Goal: Complete application form: Complete application form

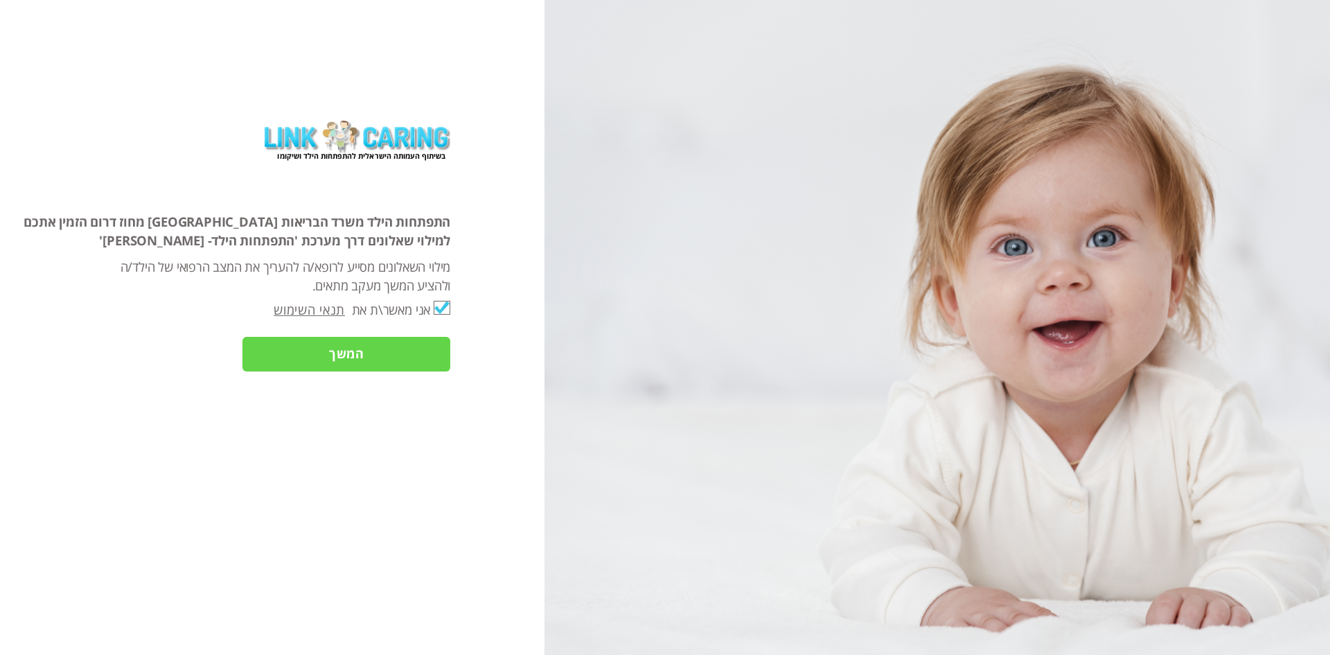
click at [342, 353] on input "המשך" at bounding box center [346, 354] width 208 height 35
click at [326, 351] on input "המשך" at bounding box center [346, 354] width 208 height 35
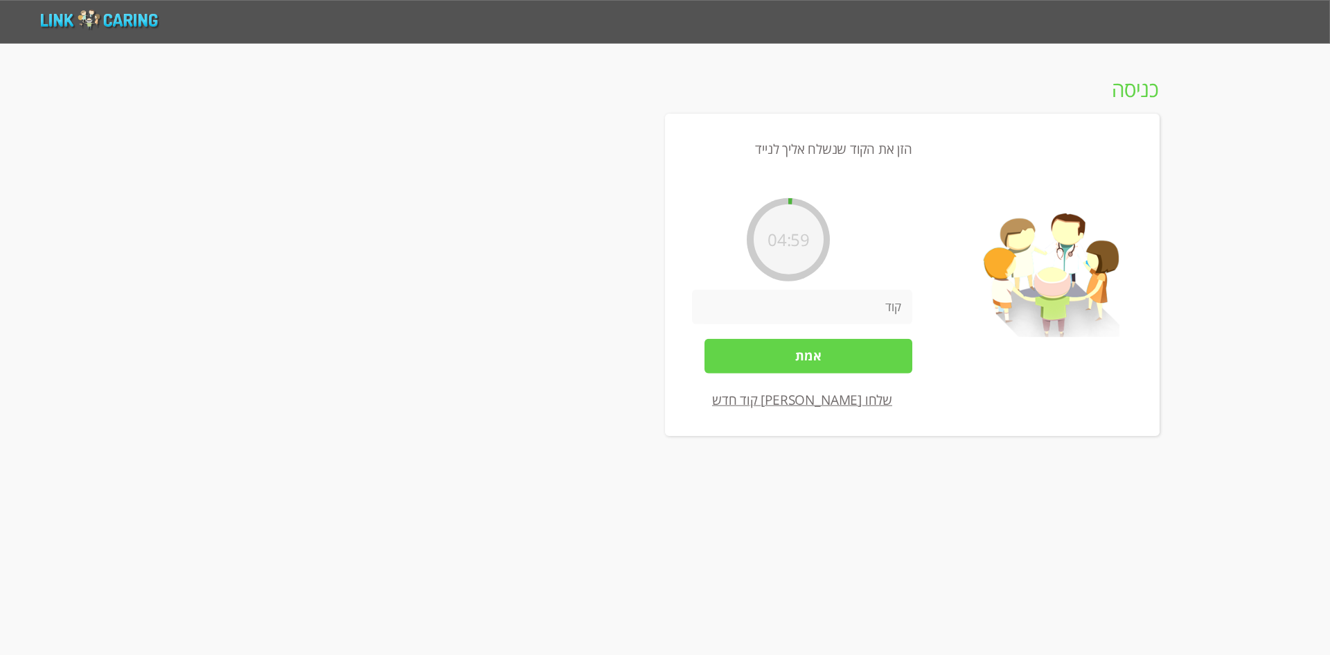
click at [858, 308] on input "number" at bounding box center [802, 306] width 220 height 35
type input "506713"
click at [806, 356] on input "אמת" at bounding box center [809, 355] width 208 height 35
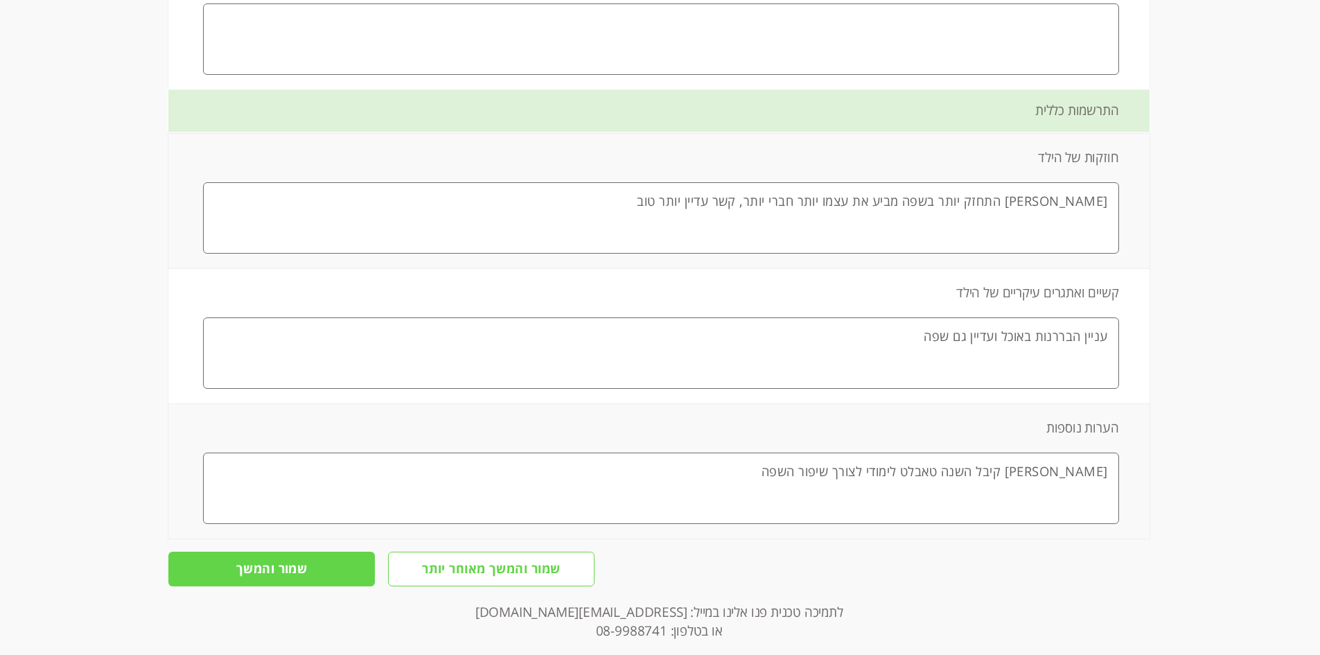
scroll to position [3002, 0]
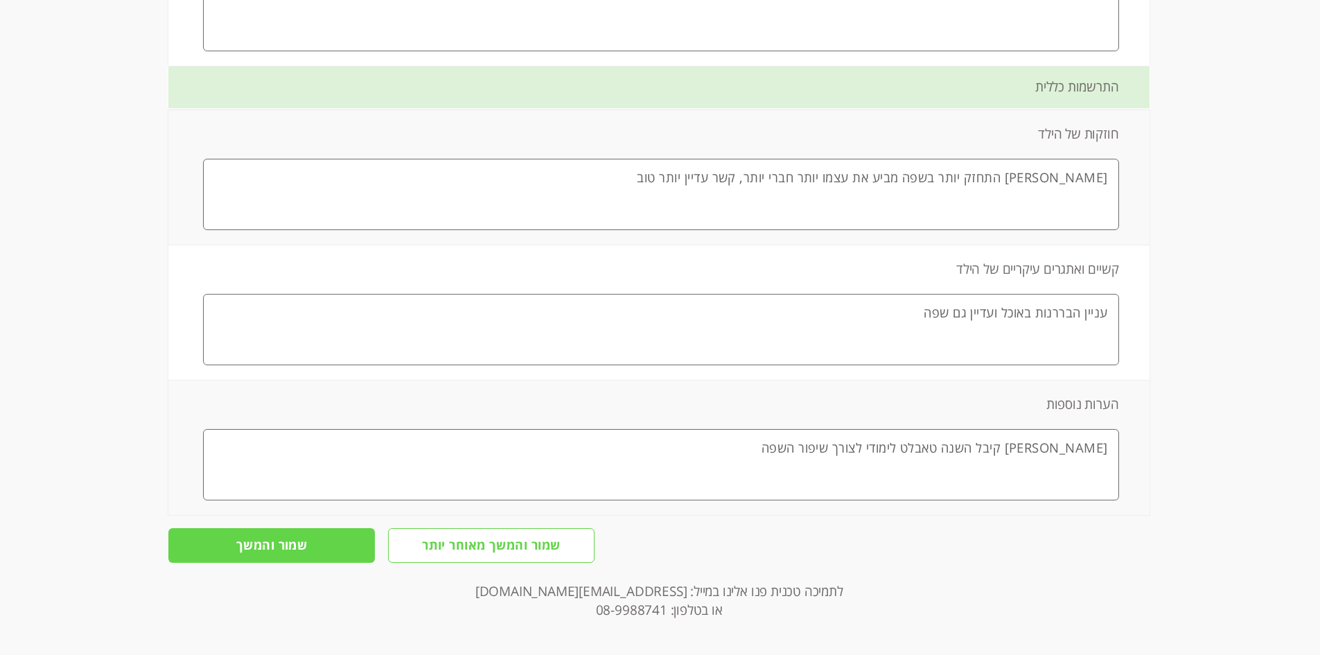
click at [289, 554] on input "שמור והמשך" at bounding box center [271, 545] width 206 height 35
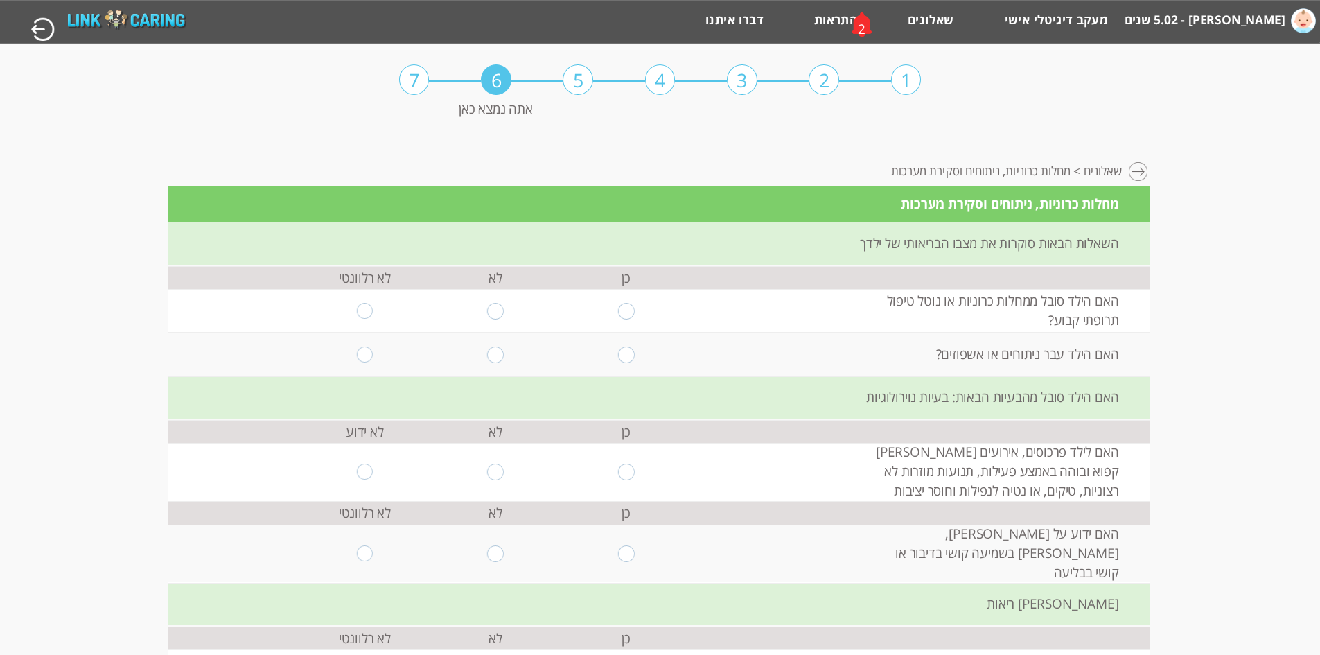
click at [858, 29] on div "2" at bounding box center [862, 29] width 8 height 19
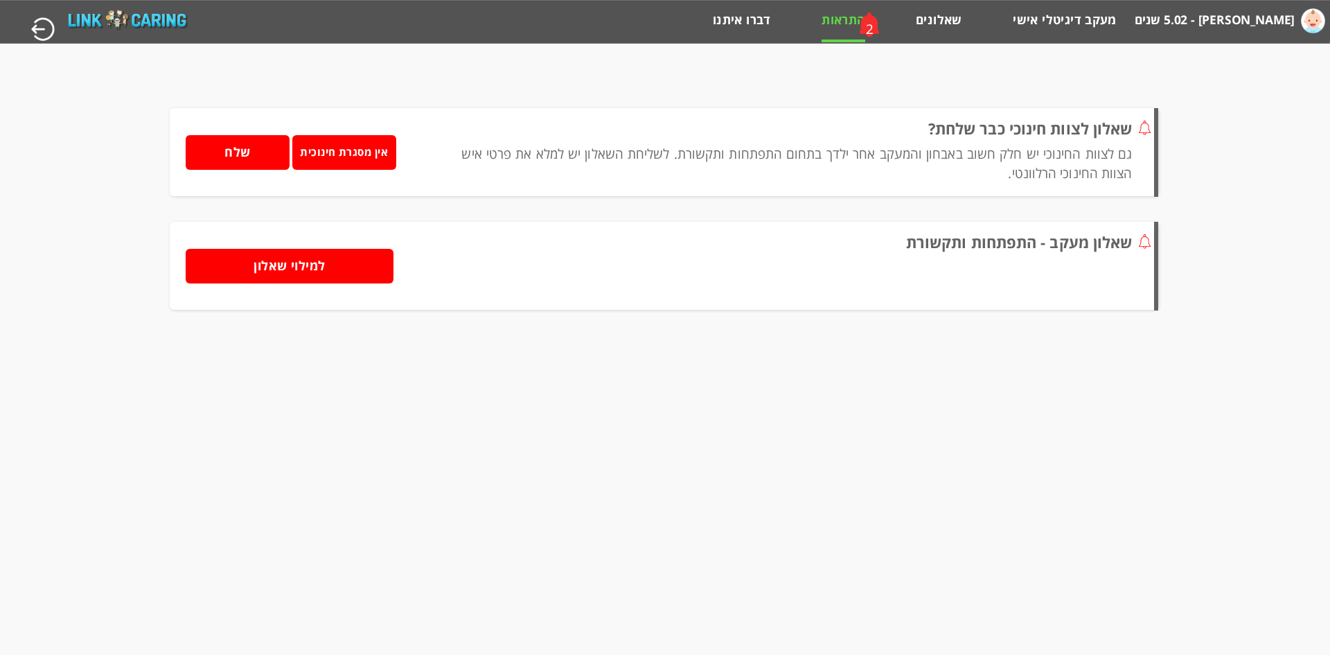
click at [238, 156] on input "שלח" at bounding box center [238, 152] width 104 height 35
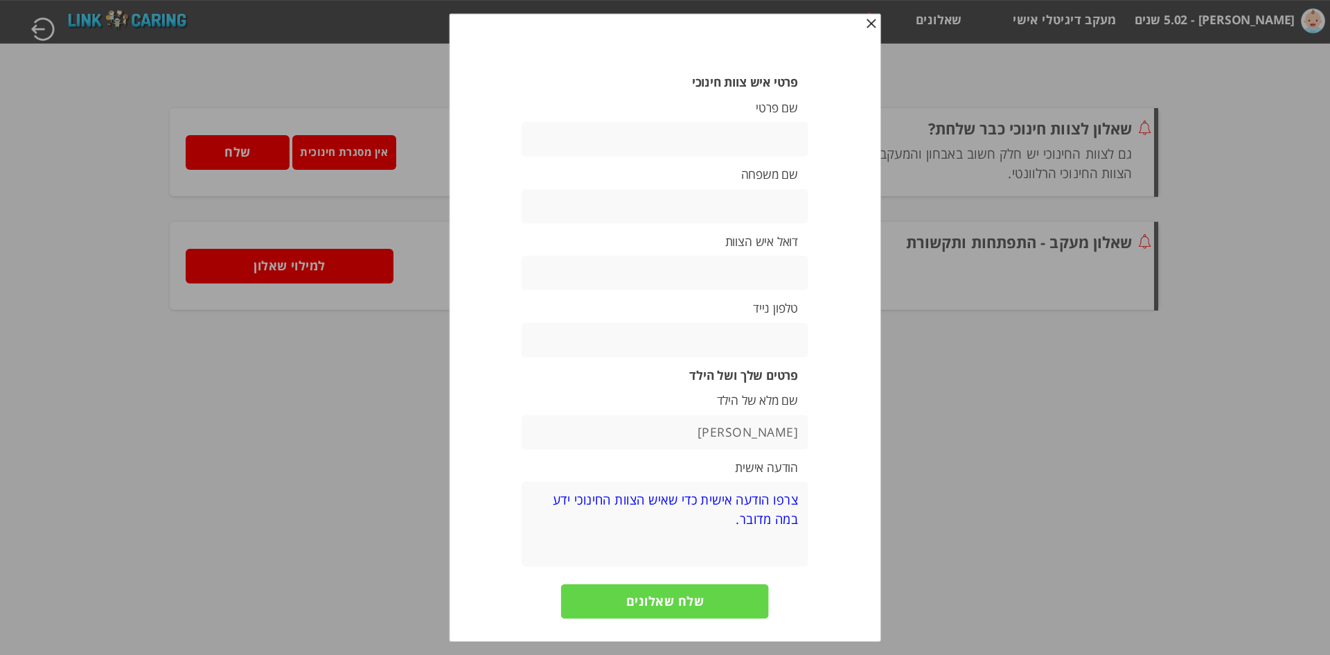
click at [743, 138] on input "text" at bounding box center [665, 139] width 287 height 35
type input "[PERSON_NAME]"
click at [783, 509] on textarea at bounding box center [665, 524] width 287 height 85
type textarea "לצורך מעקב התפתחותי של [PERSON_NAME] 6"
click at [797, 336] on input "text" at bounding box center [665, 339] width 287 height 35
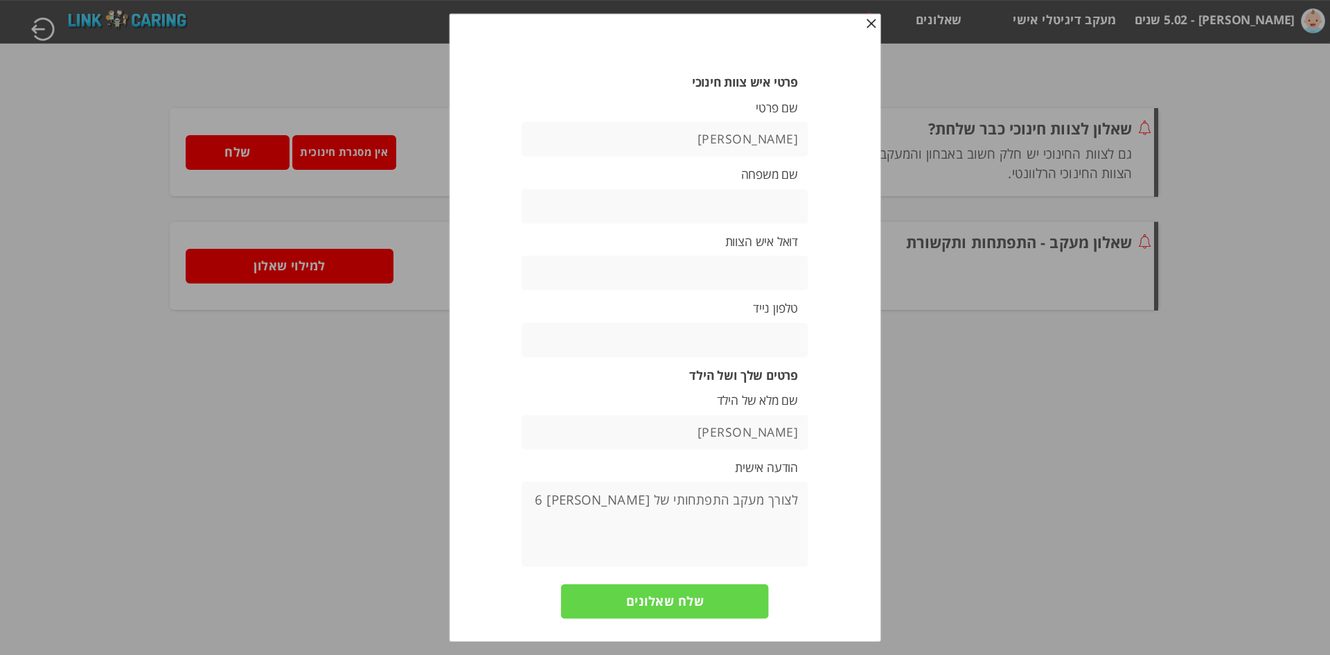
type input "0546781866"
click at [788, 263] on input "text" at bounding box center [665, 273] width 287 height 35
paste input "[EMAIL_ADDRESS][DOMAIN_NAME]"
type input "[EMAIL_ADDRESS][DOMAIN_NAME]"
click at [693, 597] on input "שלח שאלונים" at bounding box center [665, 600] width 208 height 35
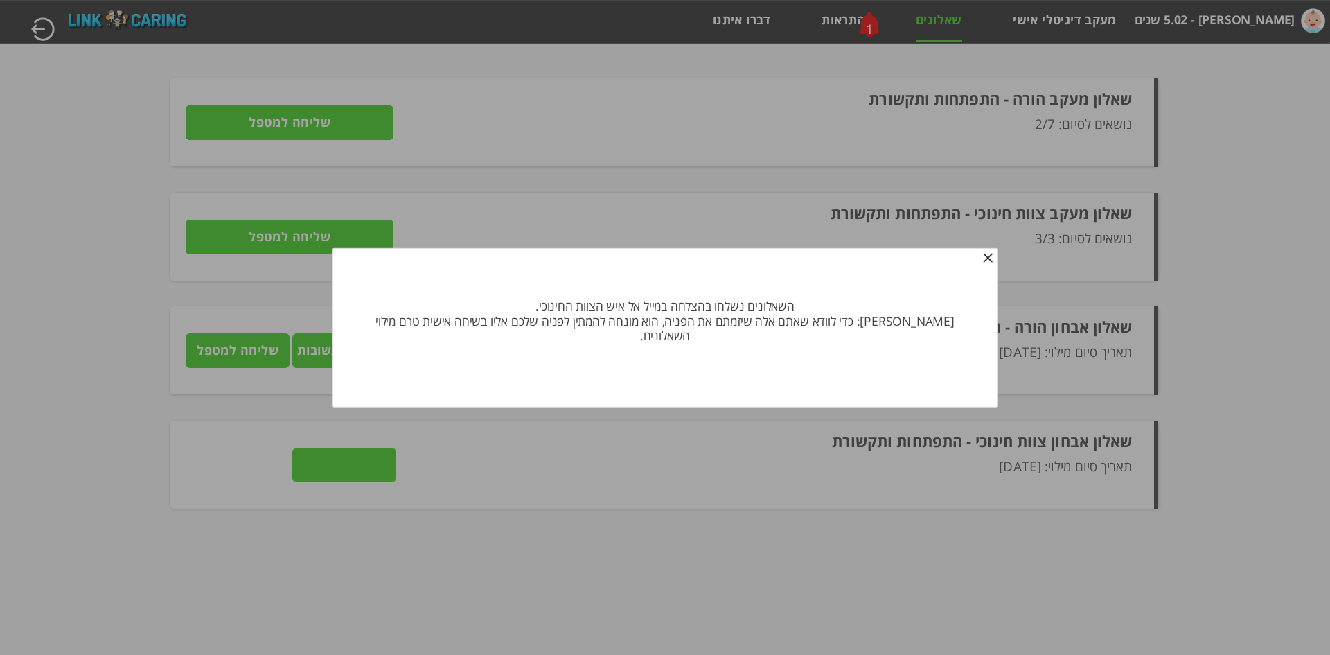
type input "לצפייה בתשובות"
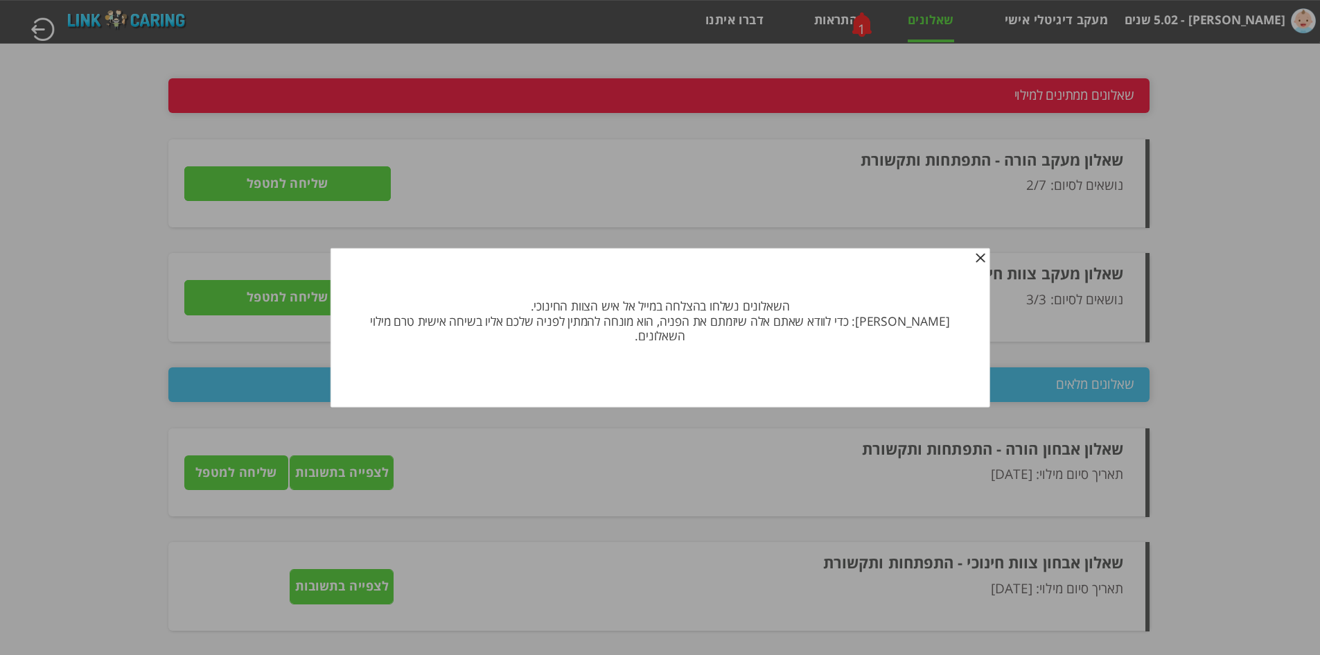
click at [975, 265] on span "button" at bounding box center [980, 259] width 11 height 11
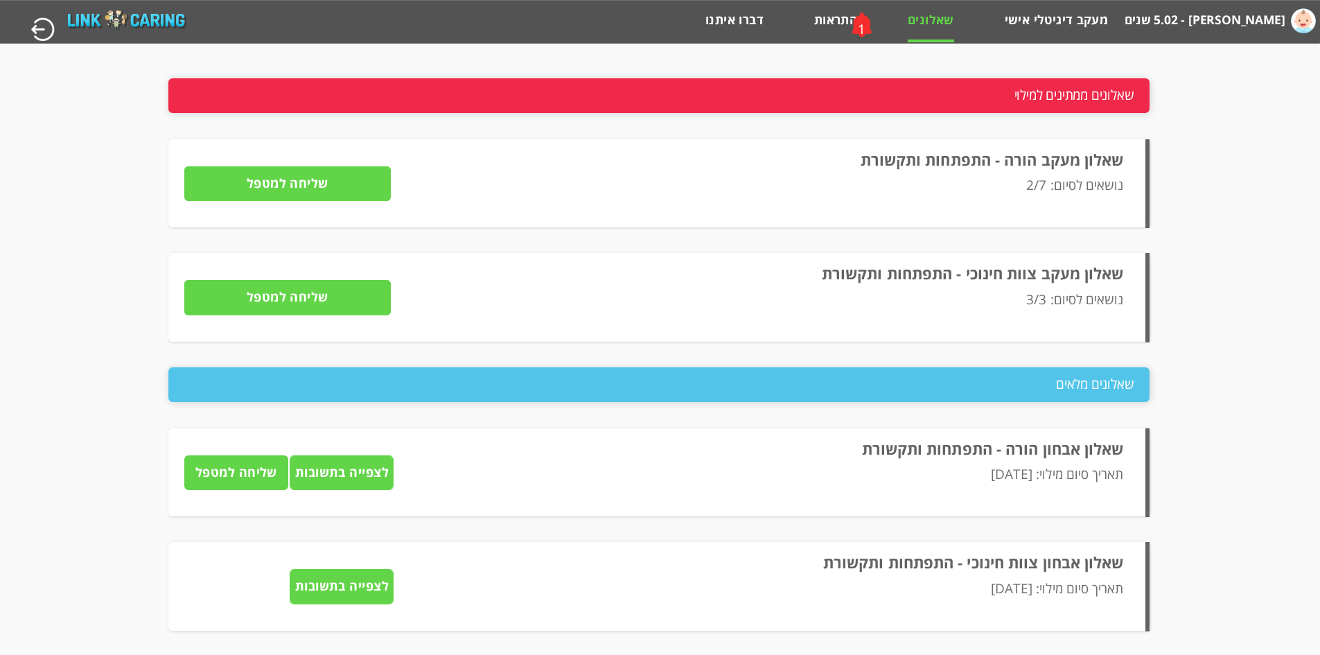
scroll to position [1, 0]
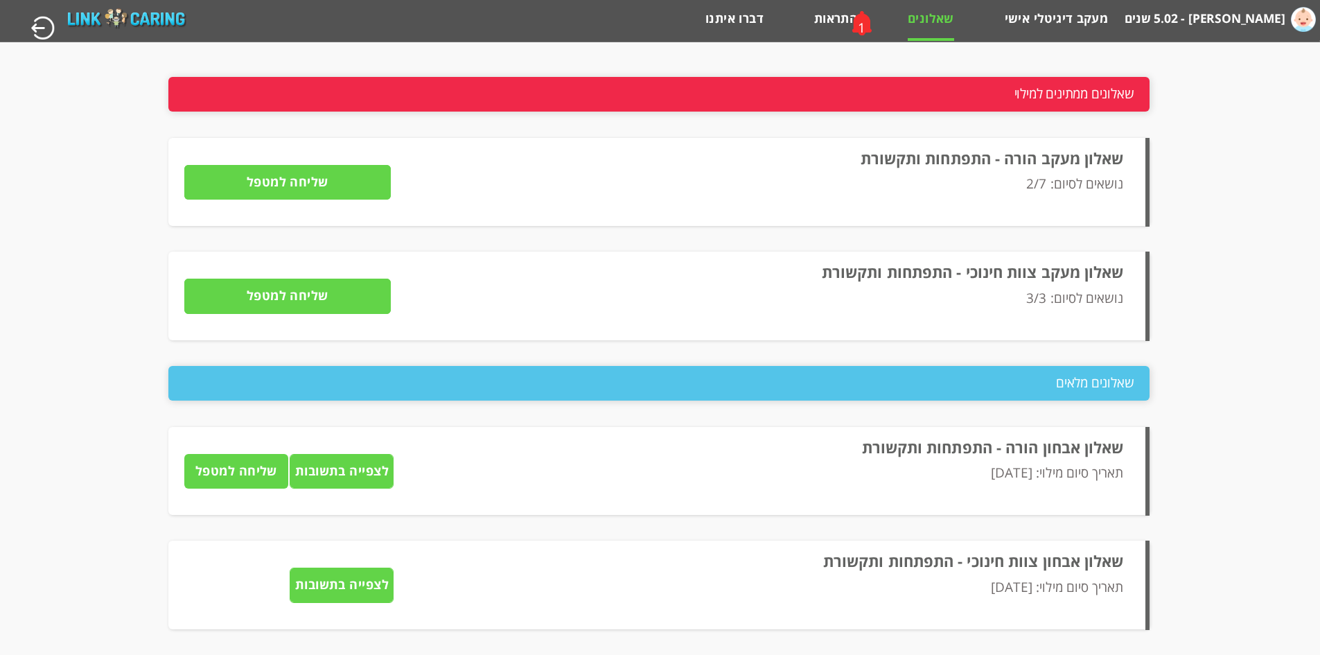
click at [827, 87] on div "שאלונים ממתינים למילוי" at bounding box center [658, 94] width 981 height 35
click at [855, 26] on div "1" at bounding box center [861, 23] width 43 height 35
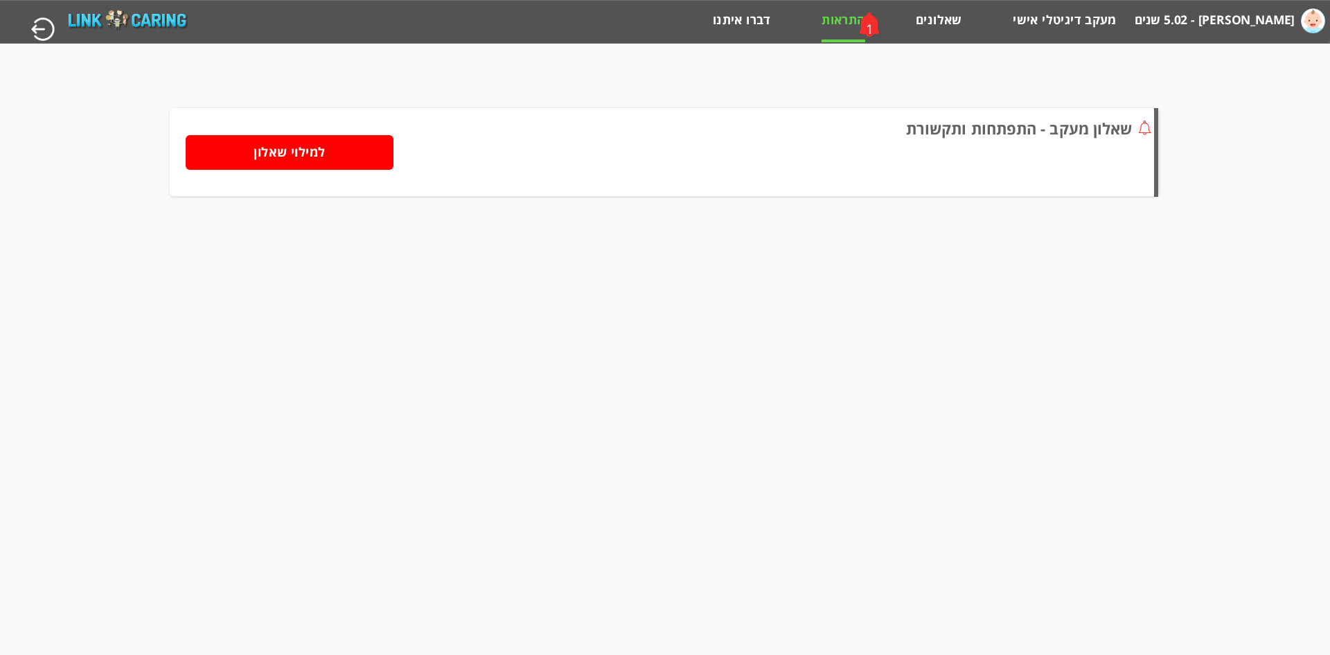
click at [310, 152] on input "למילוי שאלון" at bounding box center [290, 152] width 208 height 35
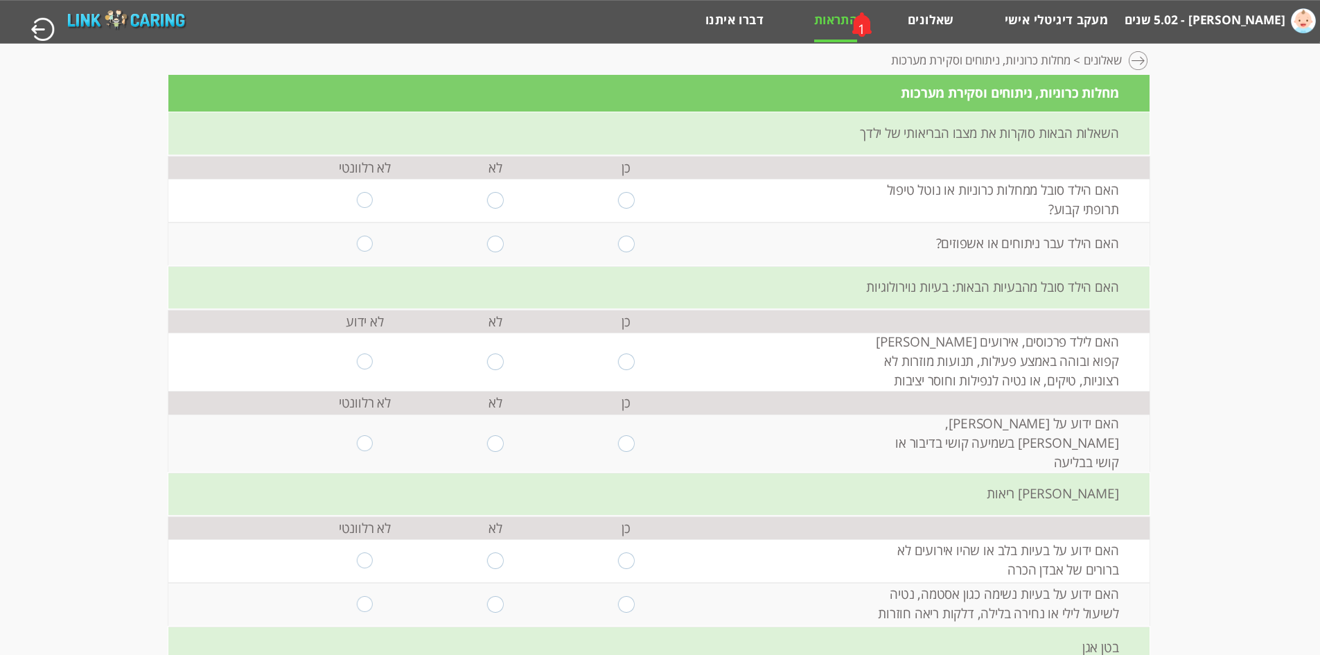
click at [493, 205] on input "radio" at bounding box center [495, 200] width 17 height 17
radio input "true"
click at [625, 247] on input "radio" at bounding box center [626, 244] width 17 height 17
radio input "true"
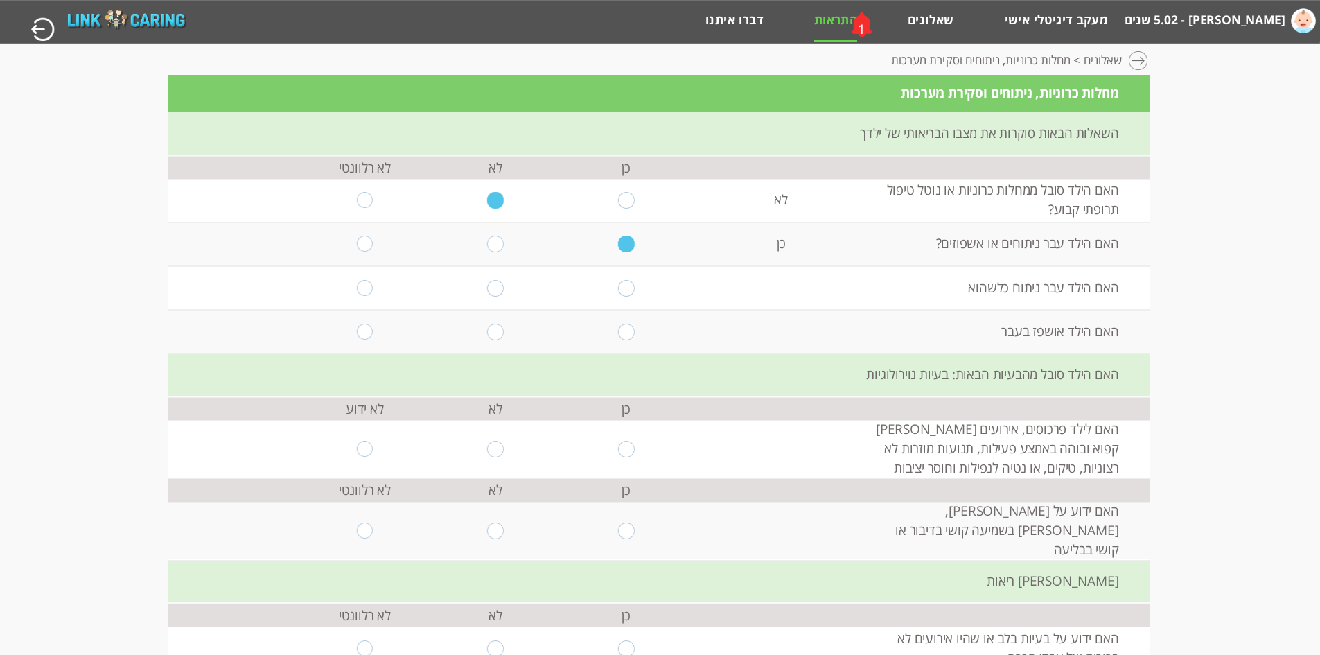
click at [624, 289] on input "radio" at bounding box center [626, 288] width 17 height 17
radio input "true"
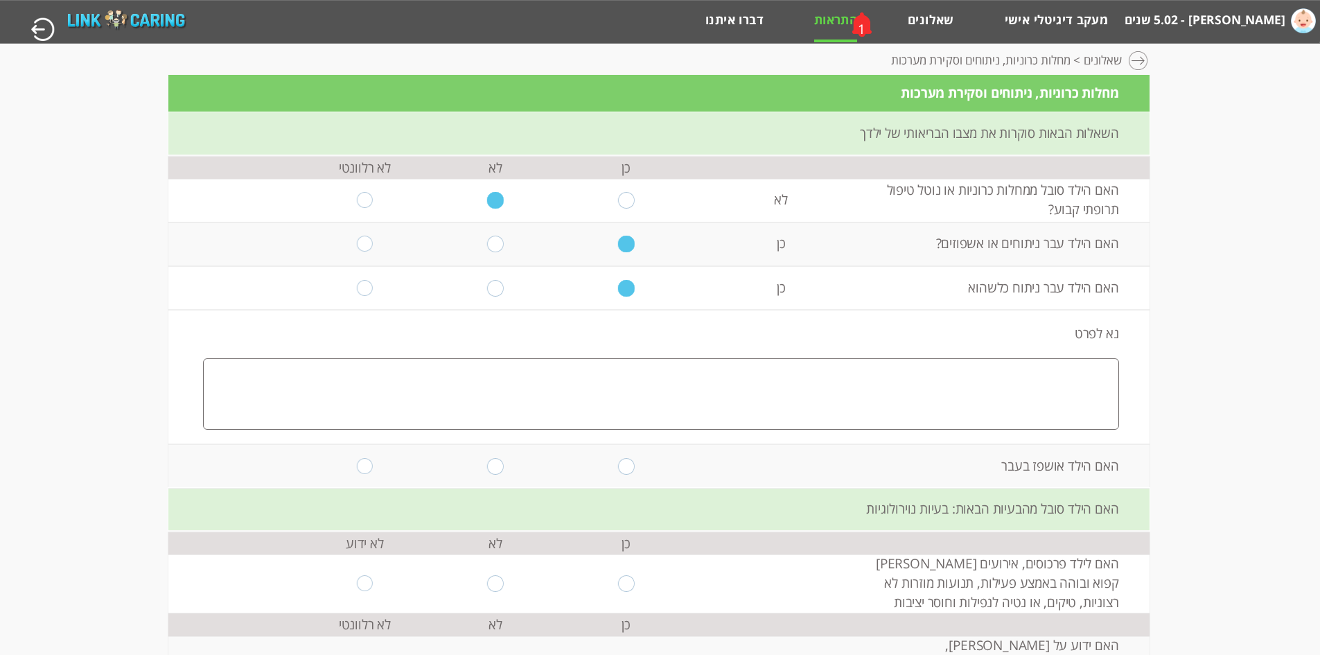
click at [1057, 374] on textarea at bounding box center [661, 393] width 916 height 71
drag, startPoint x: 867, startPoint y: 380, endPoint x: 858, endPoint y: 380, distance: 9.0
click at [858, 380] on textarea "שבר מרפק יד ימין נפגעו כלי דם, לאחר ניתוח בנמפרק התאחה" at bounding box center [661, 393] width 916 height 71
click at [782, 379] on textarea "שבר מרפק יד ימין נפגעו כלי דם, לאחר ניתוח המפרק התאחה" at bounding box center [661, 393] width 916 height 71
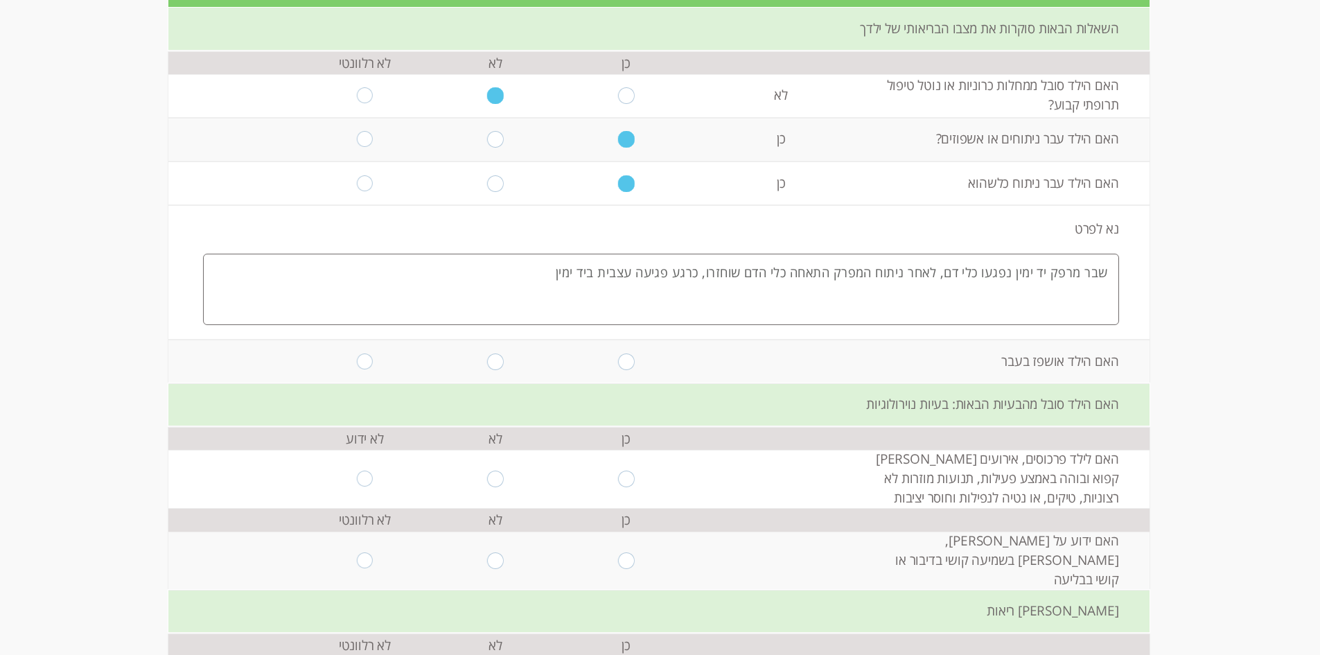
scroll to position [139, 0]
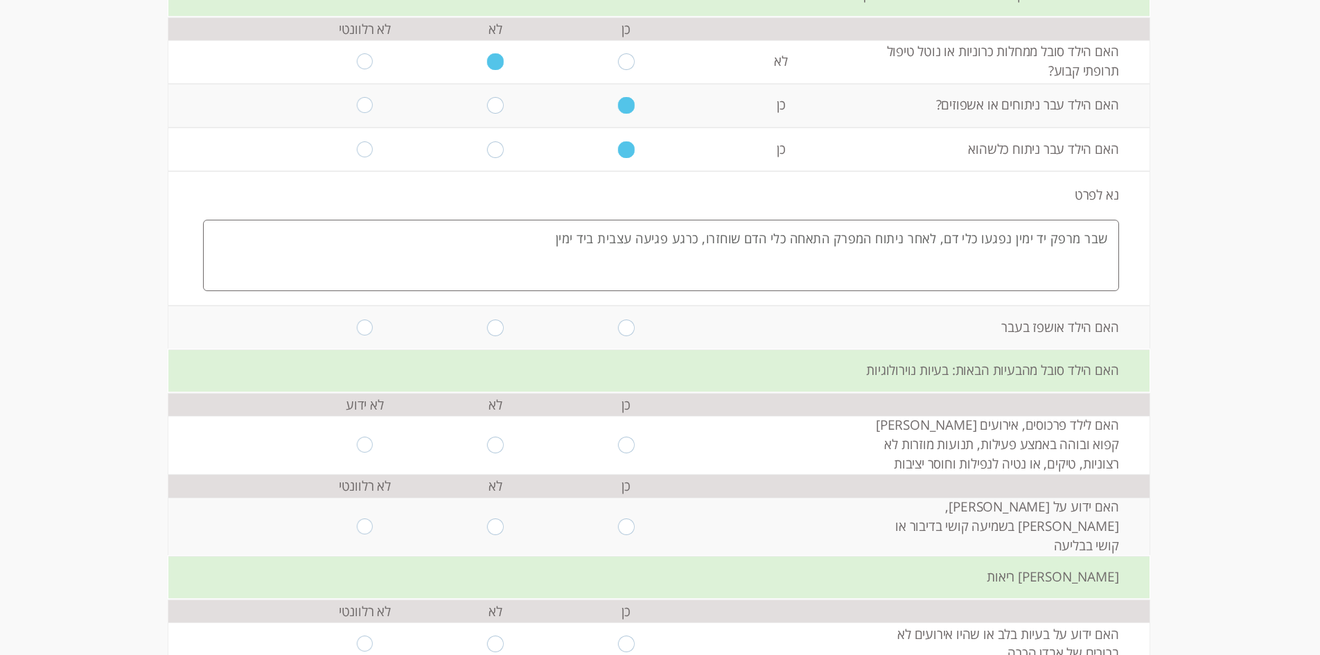
type textarea "שבר מרפק יד ימין נפגעו כלי דם, לאחר ניתוח המפרק התאחה כלי הדם שוחזרו, כרגע פגיע…"
click at [488, 330] on input "radio" at bounding box center [495, 327] width 17 height 17
radio input "true"
click at [490, 446] on input "radio" at bounding box center [495, 444] width 17 height 17
radio input "true"
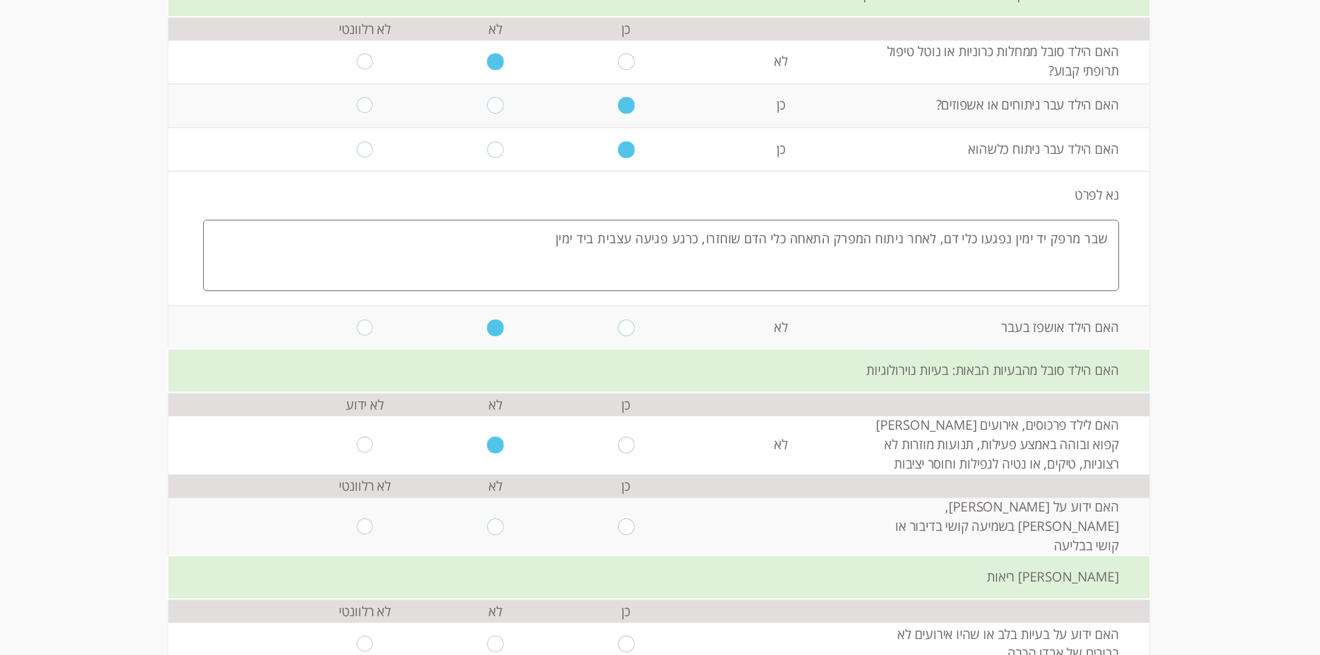
click at [488, 518] on input "radio" at bounding box center [495, 526] width 17 height 17
radio input "true"
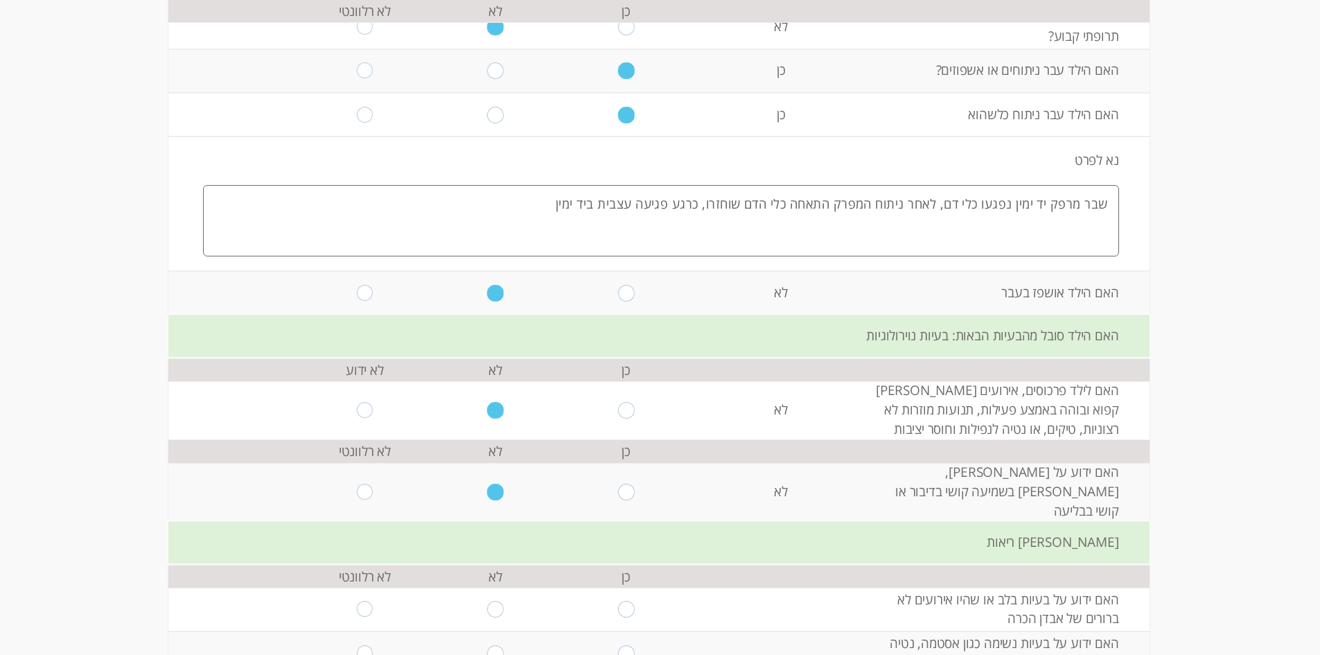
scroll to position [277, 0]
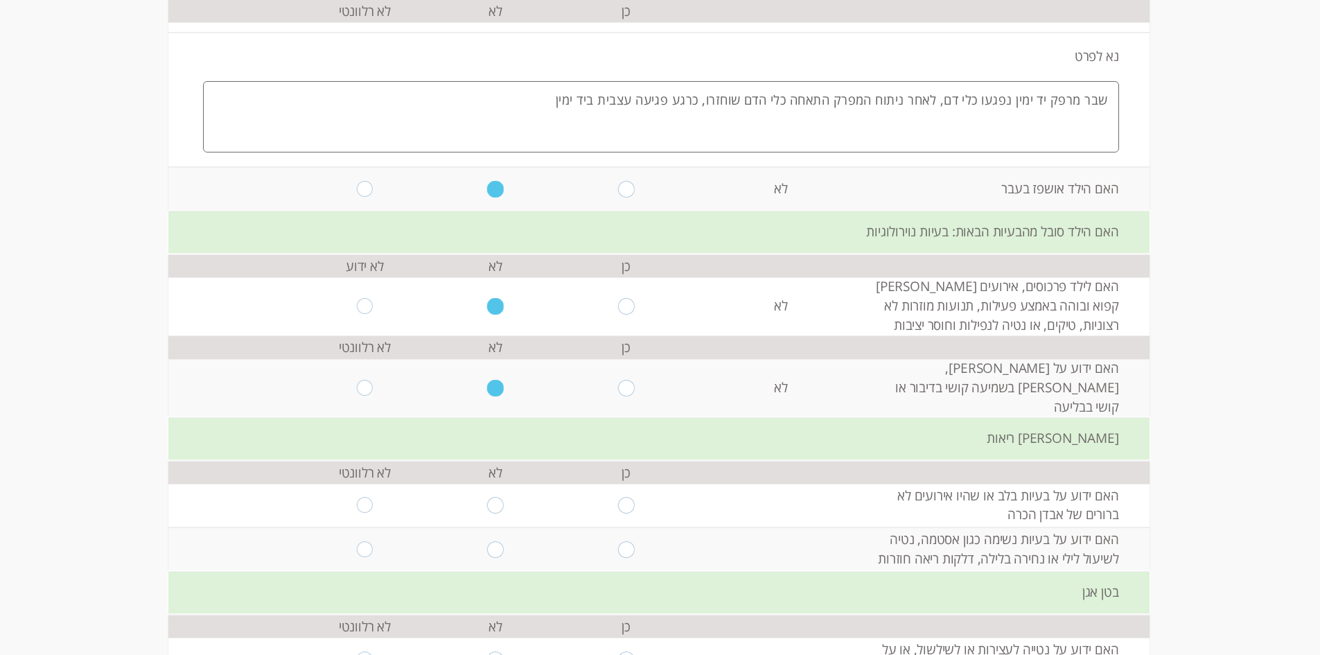
click at [487, 497] on input "radio" at bounding box center [495, 505] width 17 height 17
radio input "true"
click at [487, 541] on input "radio" at bounding box center [495, 549] width 17 height 17
radio input "true"
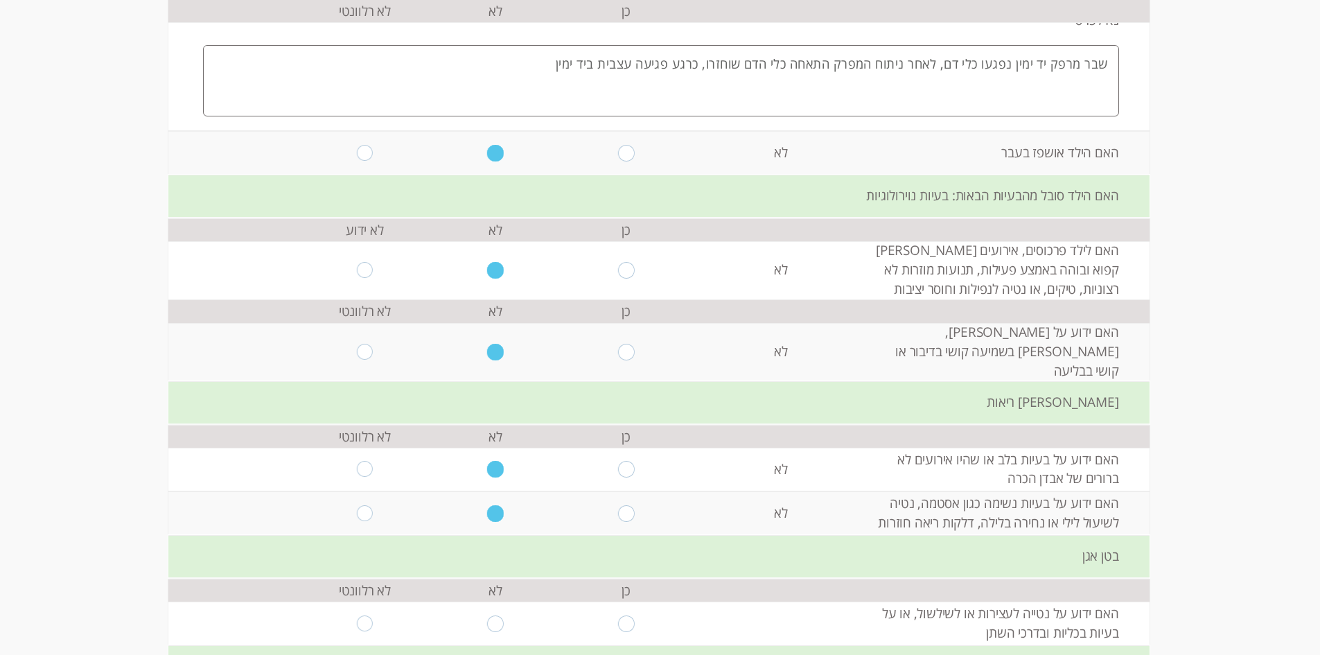
scroll to position [346, 0]
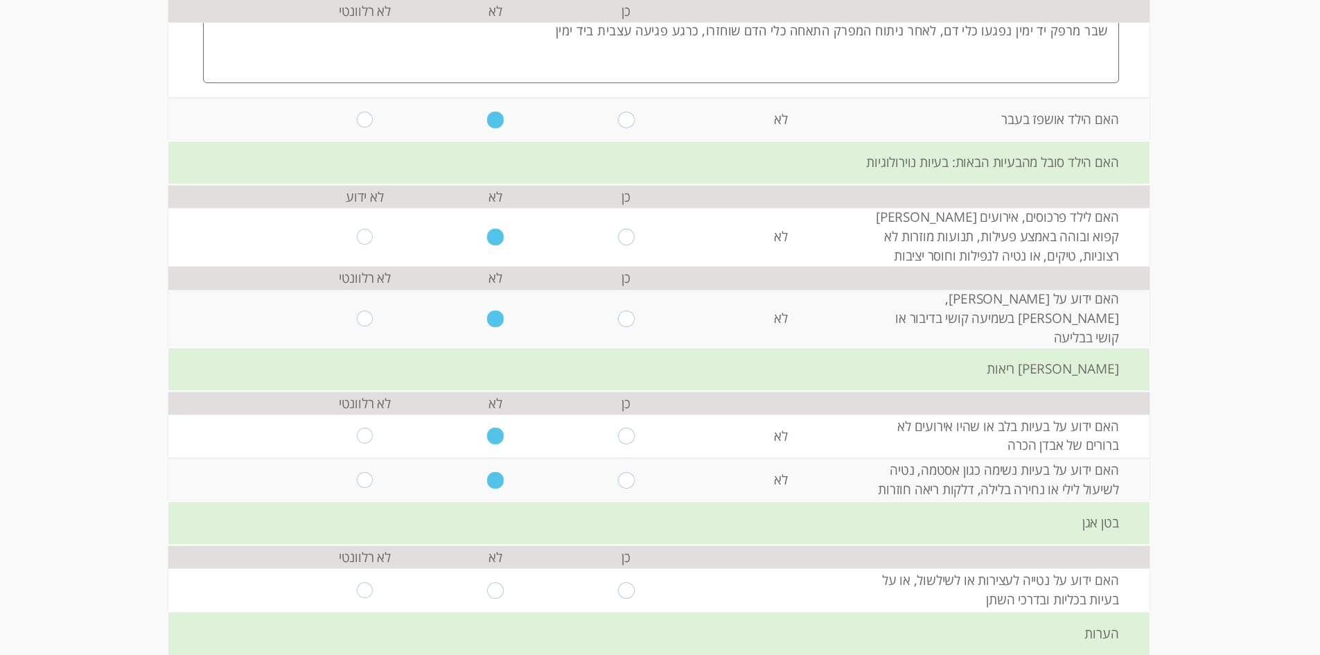
click at [491, 582] on input "radio" at bounding box center [495, 590] width 17 height 17
radio input "true"
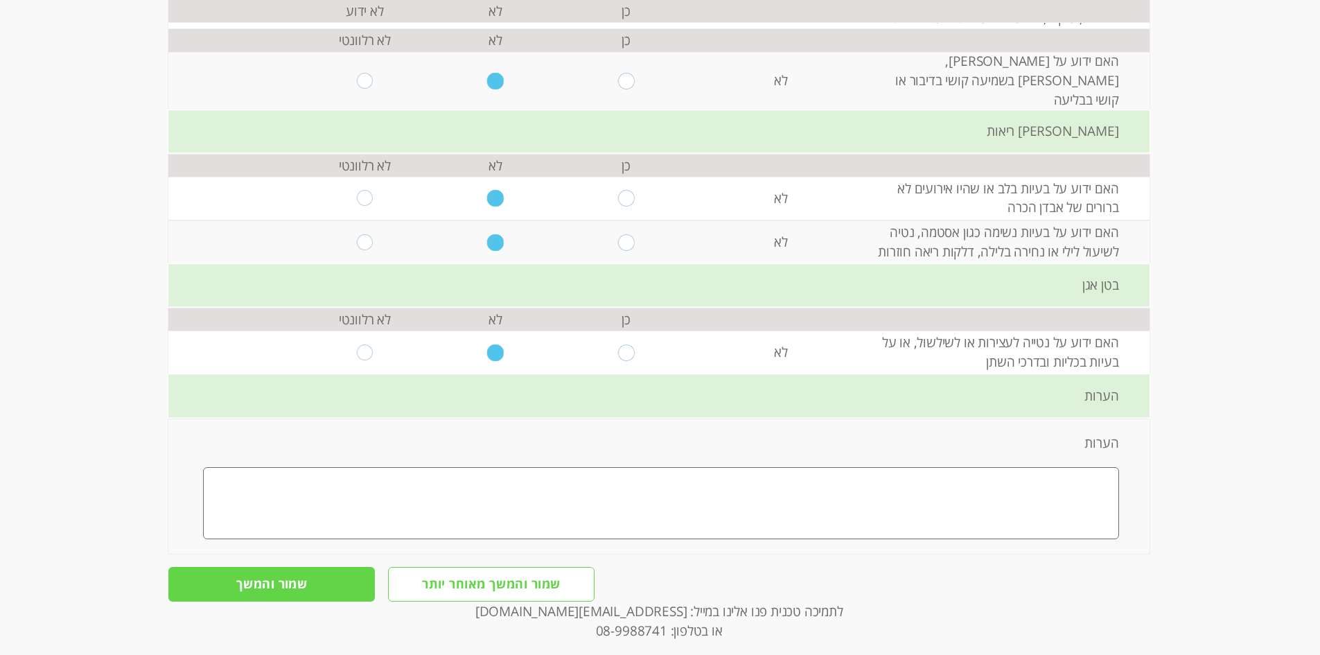
scroll to position [608, 0]
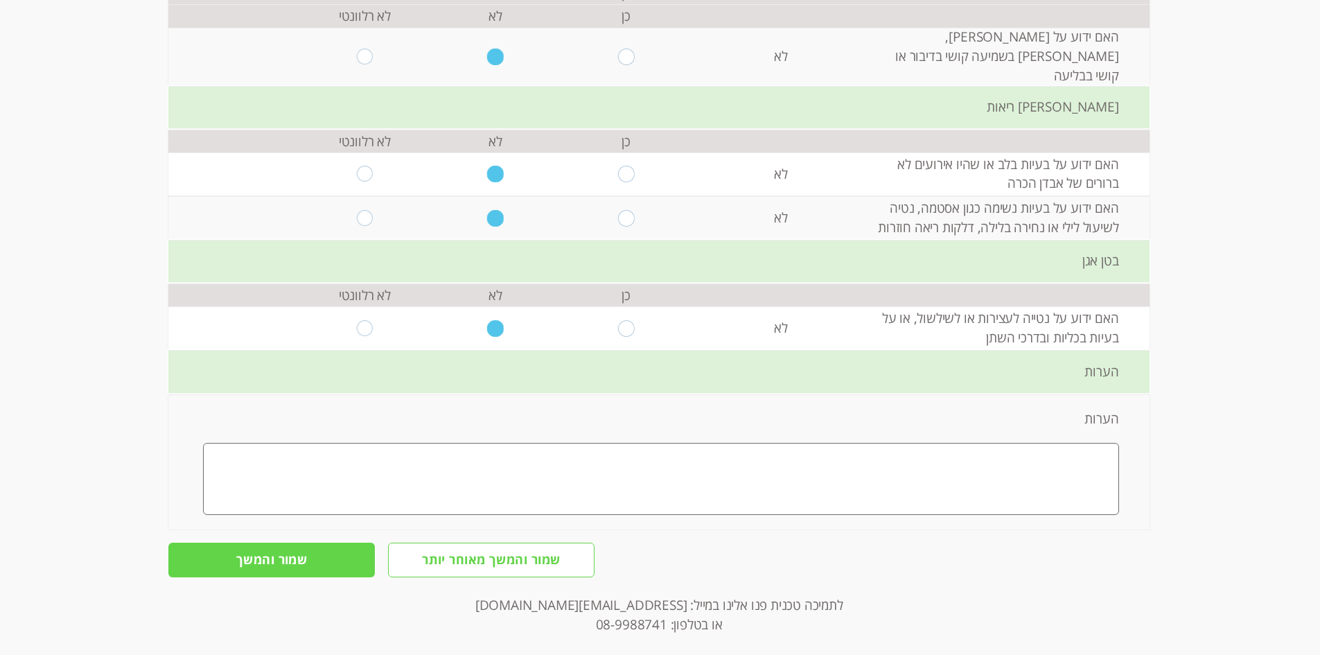
click at [308, 545] on input "שמור והמשך" at bounding box center [271, 559] width 206 height 35
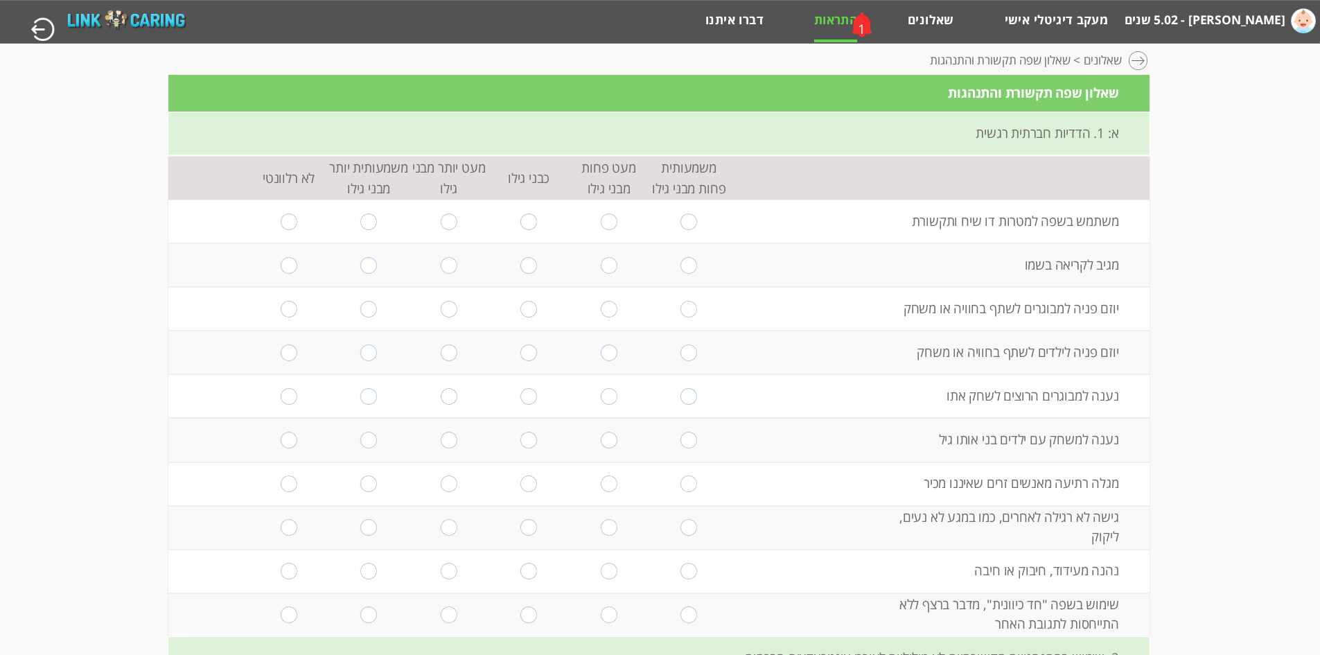
click at [680, 215] on input "radio" at bounding box center [688, 221] width 17 height 17
radio input "true"
click at [607, 266] on input "radio" at bounding box center [609, 265] width 17 height 17
radio input "true"
click at [522, 313] on input "radio" at bounding box center [528, 309] width 17 height 17
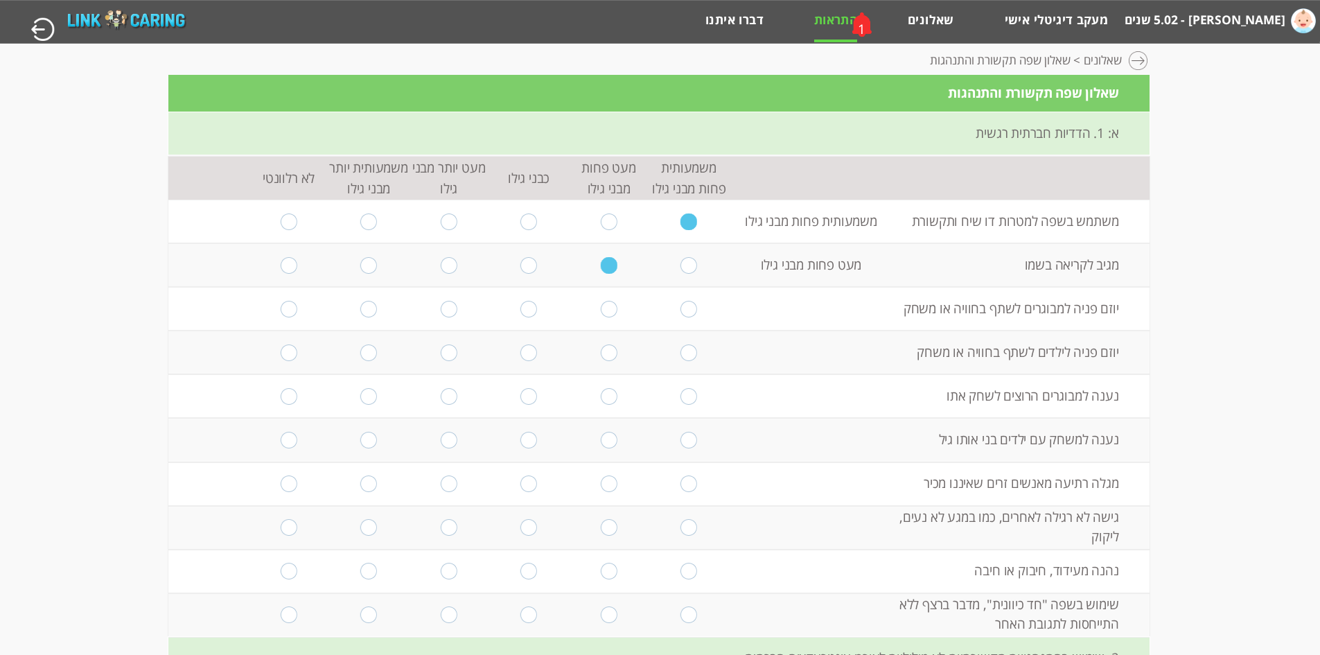
radio input "true"
click at [432, 357] on td at bounding box center [449, 352] width 80 height 44
click at [441, 353] on input "radio" at bounding box center [449, 352] width 17 height 17
radio input "true"
click at [522, 400] on input "radio" at bounding box center [528, 396] width 17 height 17
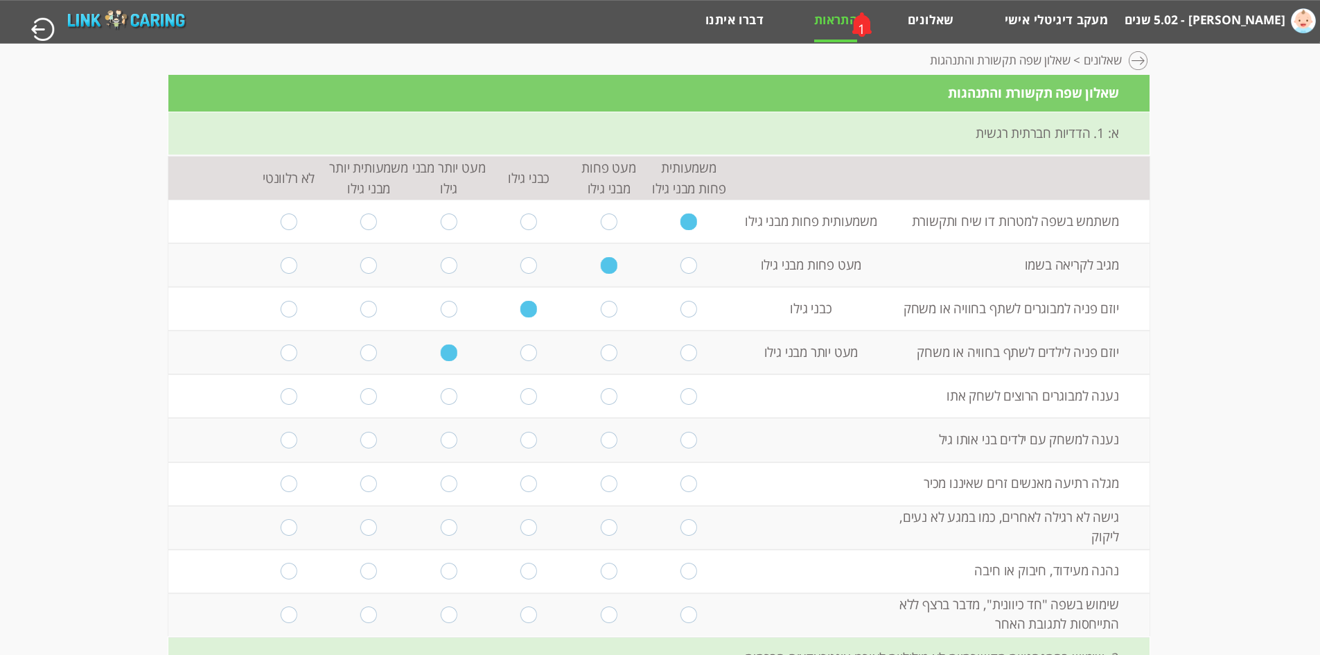
radio input "true"
click at [445, 436] on input "radio" at bounding box center [449, 440] width 17 height 17
radio input "true"
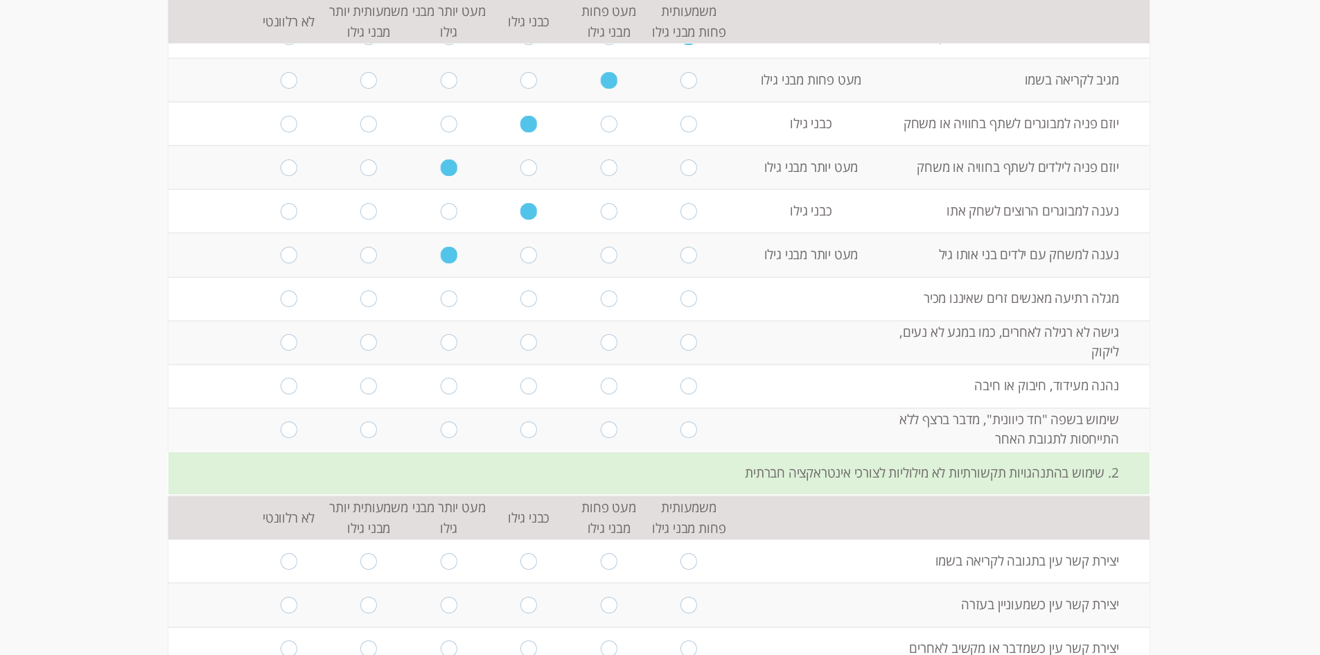
scroll to position [208, 0]
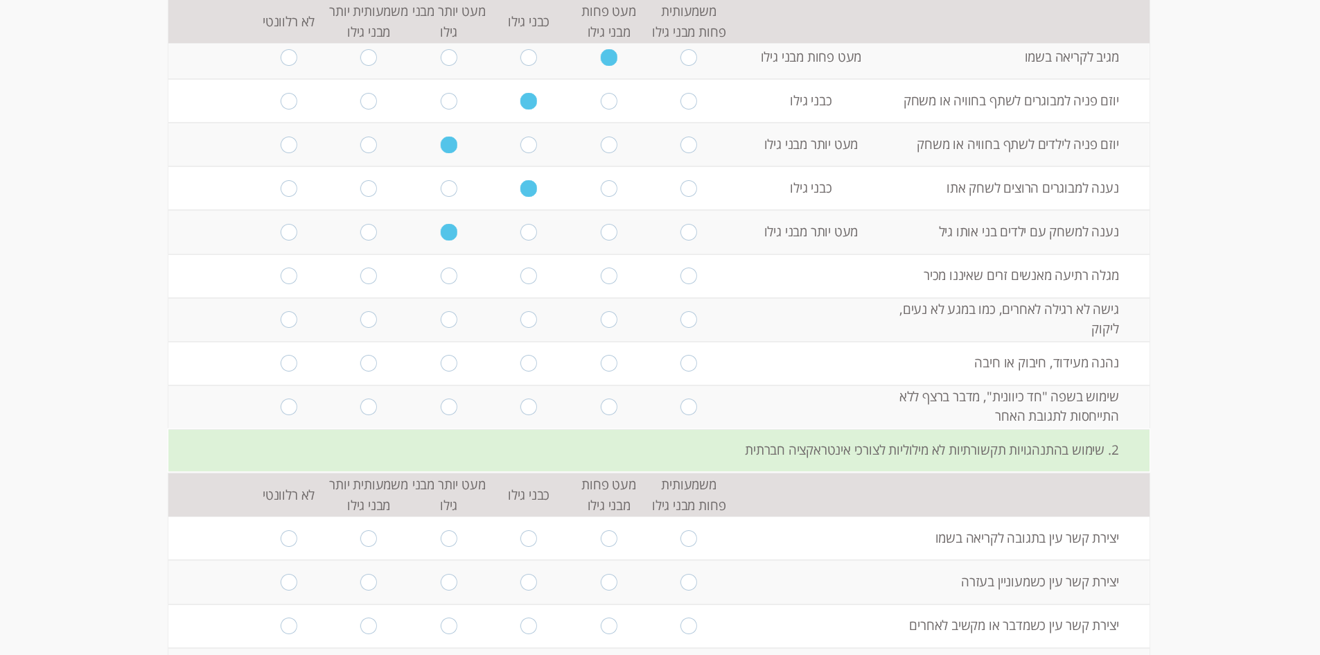
click at [981, 279] on td "מגלה רתיעה מאנשים זרים שאיננו מכיר" at bounding box center [1021, 276] width 256 height 44
click at [1086, 279] on td "מגלה רתיעה מאנשים זרים שאיננו מכיר" at bounding box center [1021, 276] width 256 height 44
click at [1085, 319] on td "גישה לא רגילה לאחרים, כמו במגע לא נעים, ליקוק" at bounding box center [1021, 320] width 256 height 44
click at [1063, 293] on td "מגלה רתיעה מאנשים זרים שאיננו מכיר" at bounding box center [1021, 276] width 256 height 44
click at [1066, 283] on td "מגלה רתיעה מאנשים זרים שאיננו מכיר" at bounding box center [1021, 276] width 256 height 44
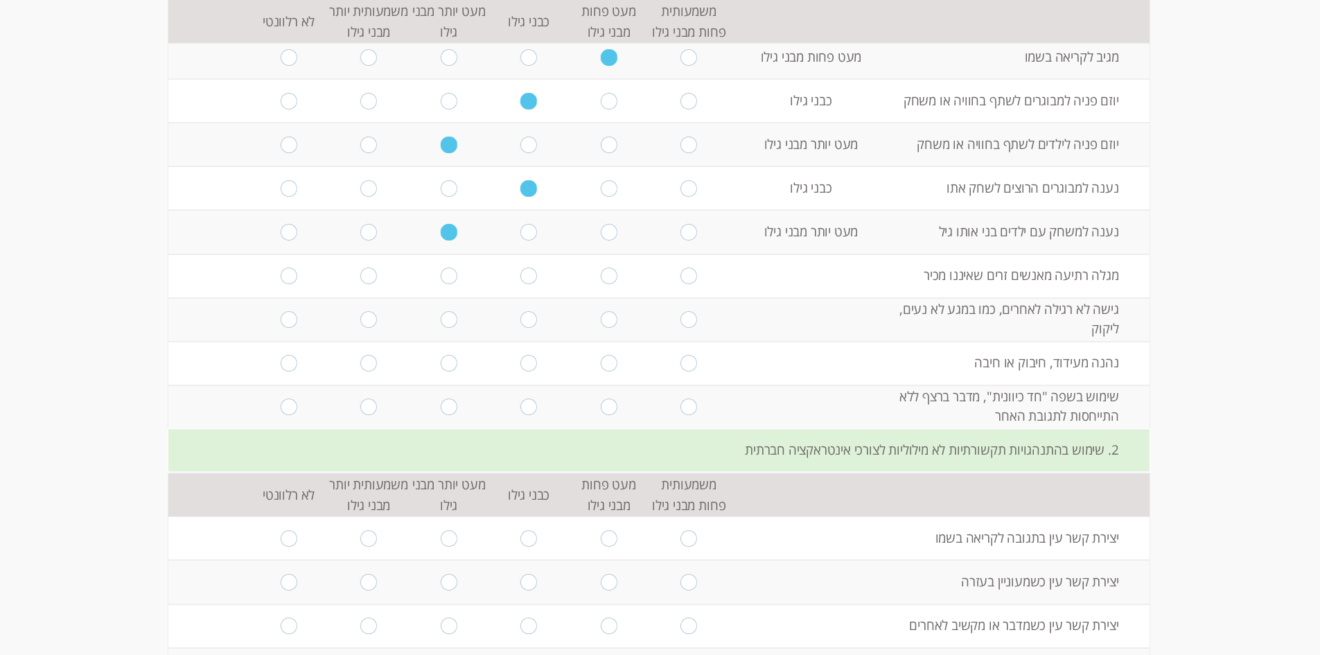
click at [1072, 280] on td "מגלה רתיעה מאנשים זרים שאיננו מכיר" at bounding box center [1021, 276] width 256 height 44
click at [1110, 284] on td "מגלה רתיעה מאנשים זרים שאיננו מכיר" at bounding box center [1021, 276] width 256 height 44
click at [284, 281] on input "radio" at bounding box center [289, 275] width 17 height 17
radio input "true"
click at [284, 321] on input "radio" at bounding box center [289, 319] width 17 height 17
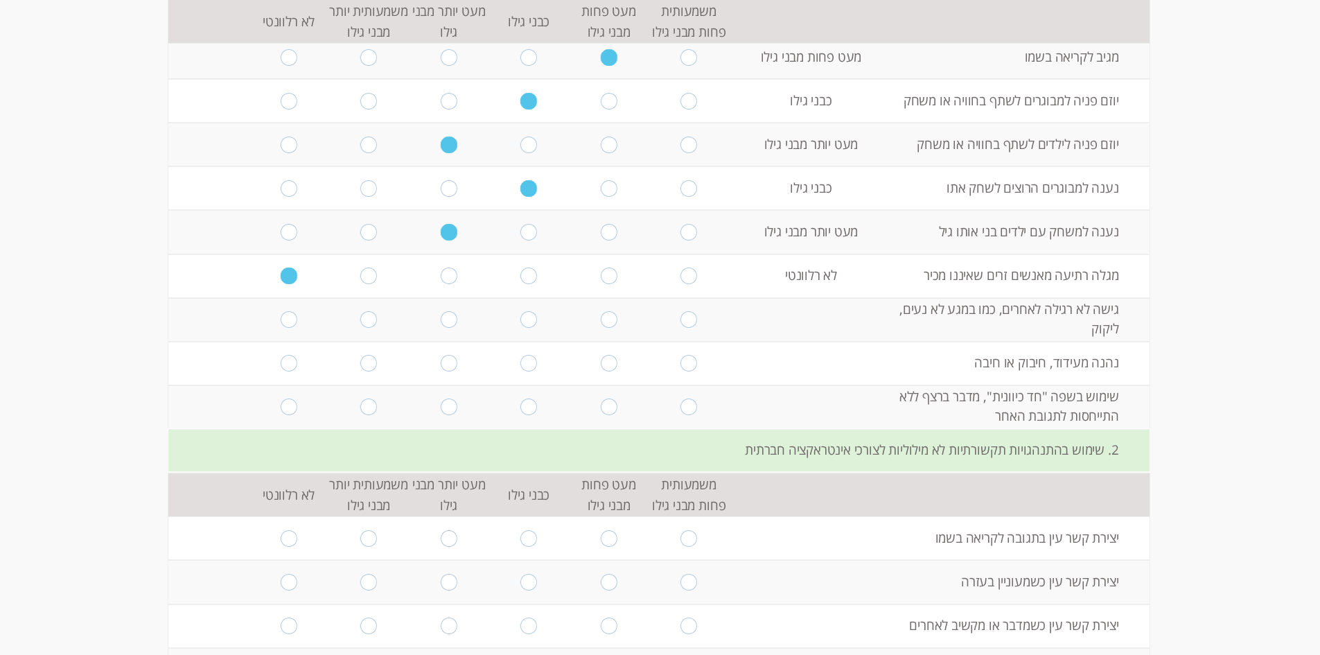
radio input "true"
click at [527, 362] on input "radio" at bounding box center [528, 363] width 17 height 17
radio input "true"
drag, startPoint x: 286, startPoint y: 408, endPoint x: 351, endPoint y: 438, distance: 71.6
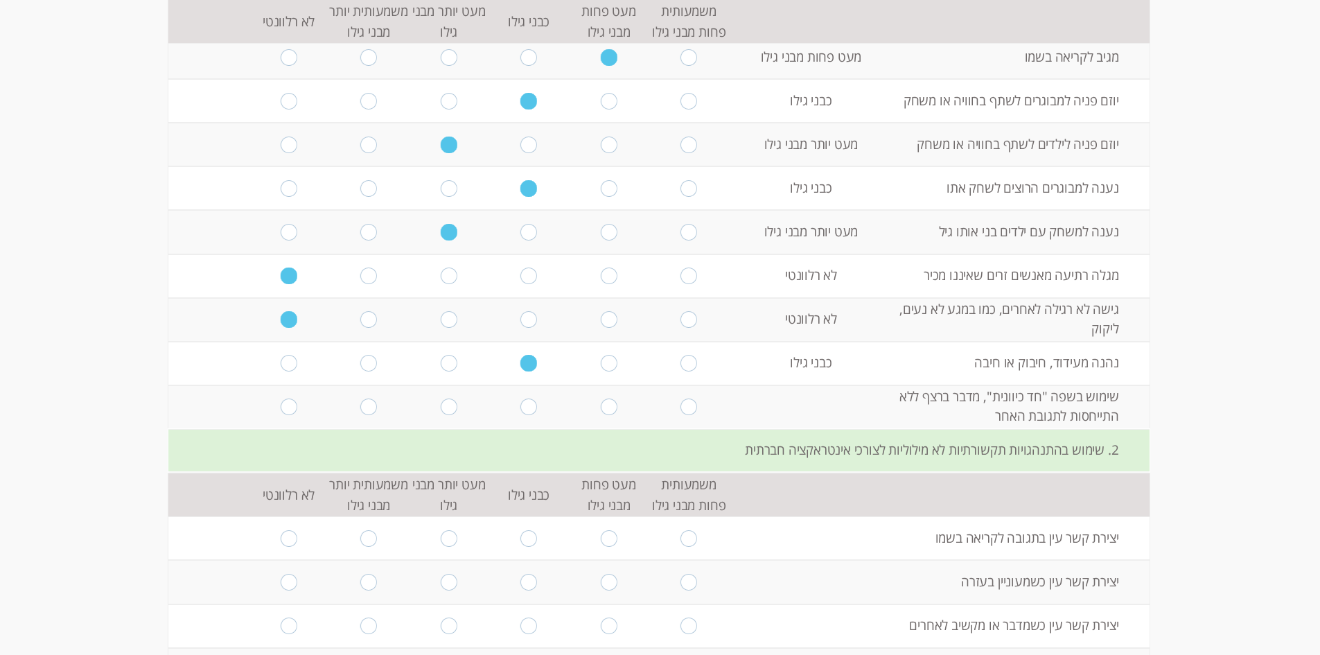
click at [601, 411] on input "radio" at bounding box center [609, 406] width 17 height 17
radio input "true"
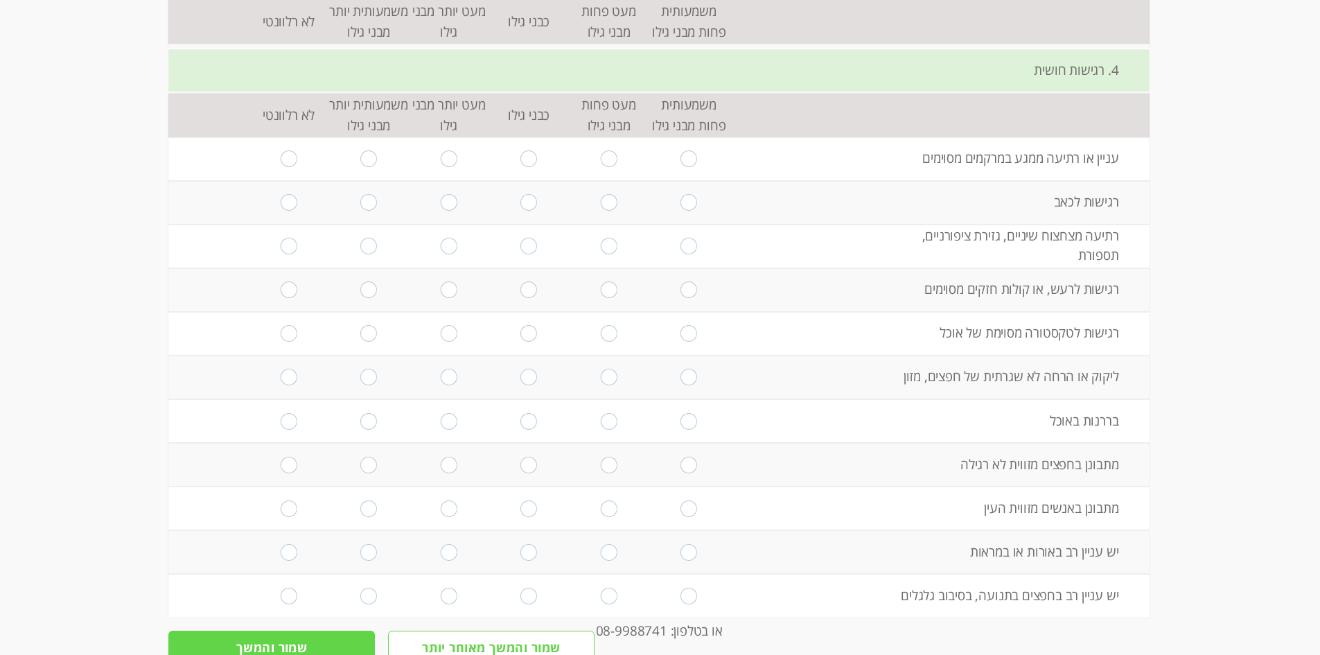
scroll to position [3255, 0]
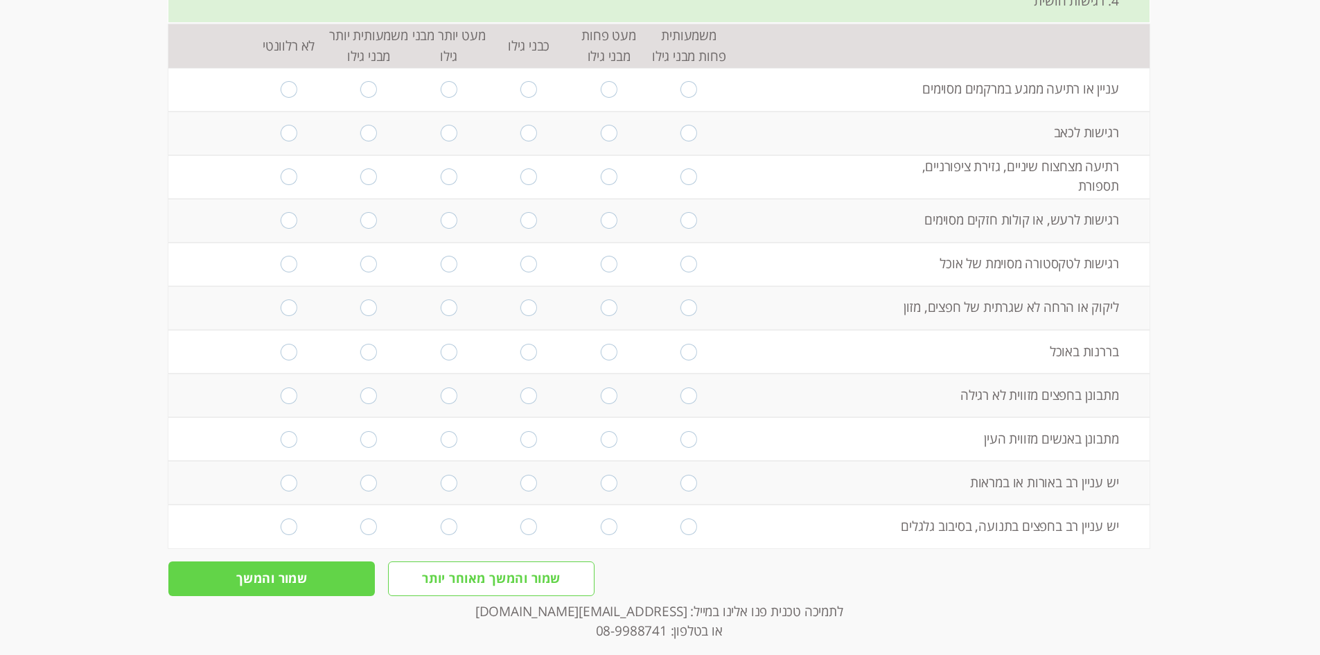
click at [448, 561] on input "שמור והמשך מאוחר יותר" at bounding box center [491, 578] width 206 height 35
type input "אישור"
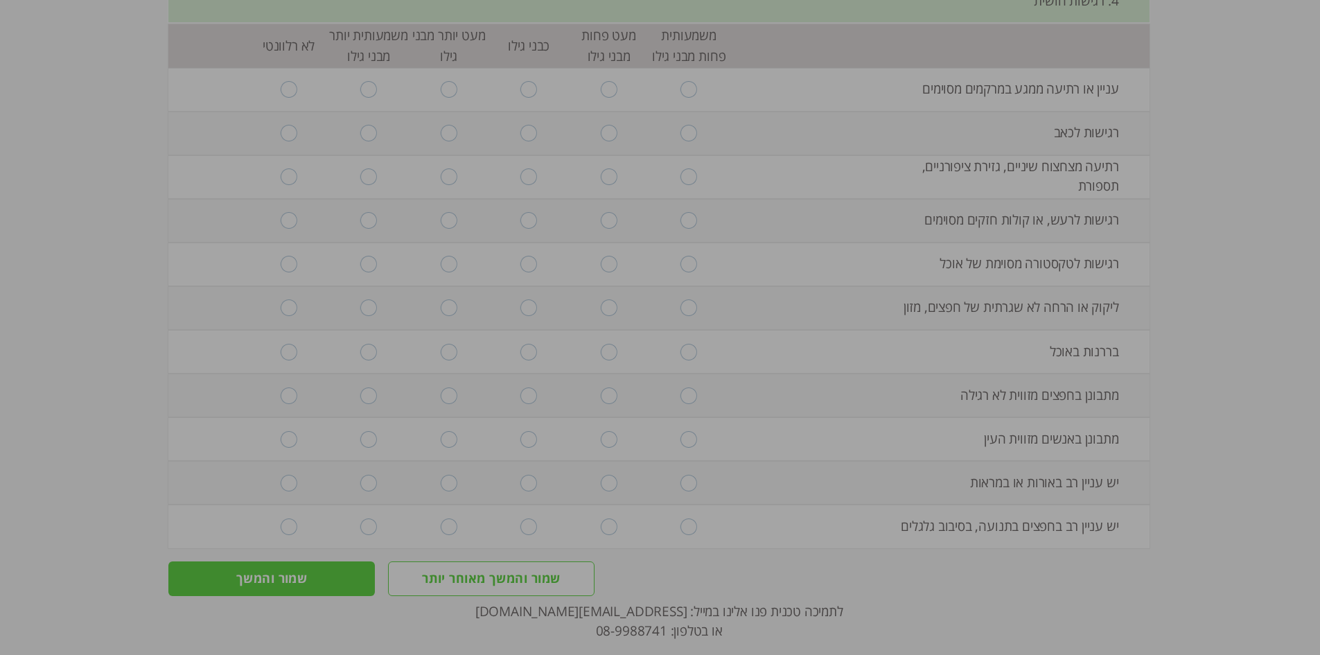
scroll to position [31, 0]
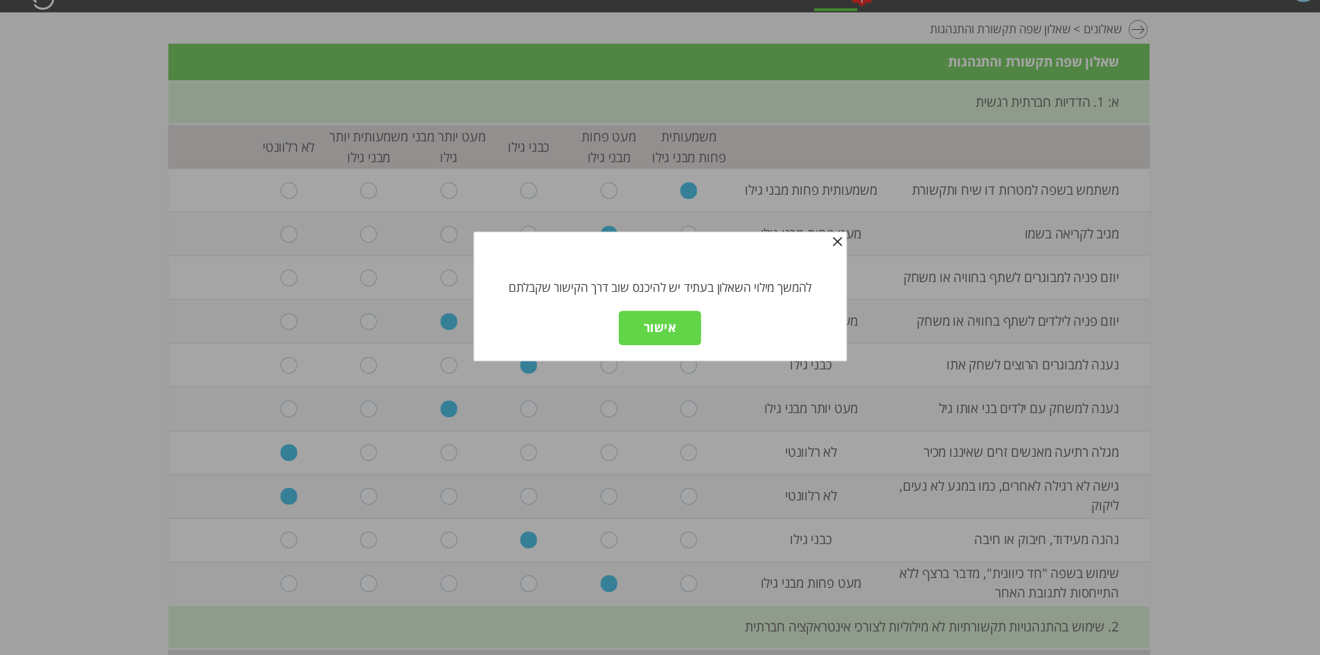
click at [648, 329] on input "אישור" at bounding box center [660, 327] width 82 height 35
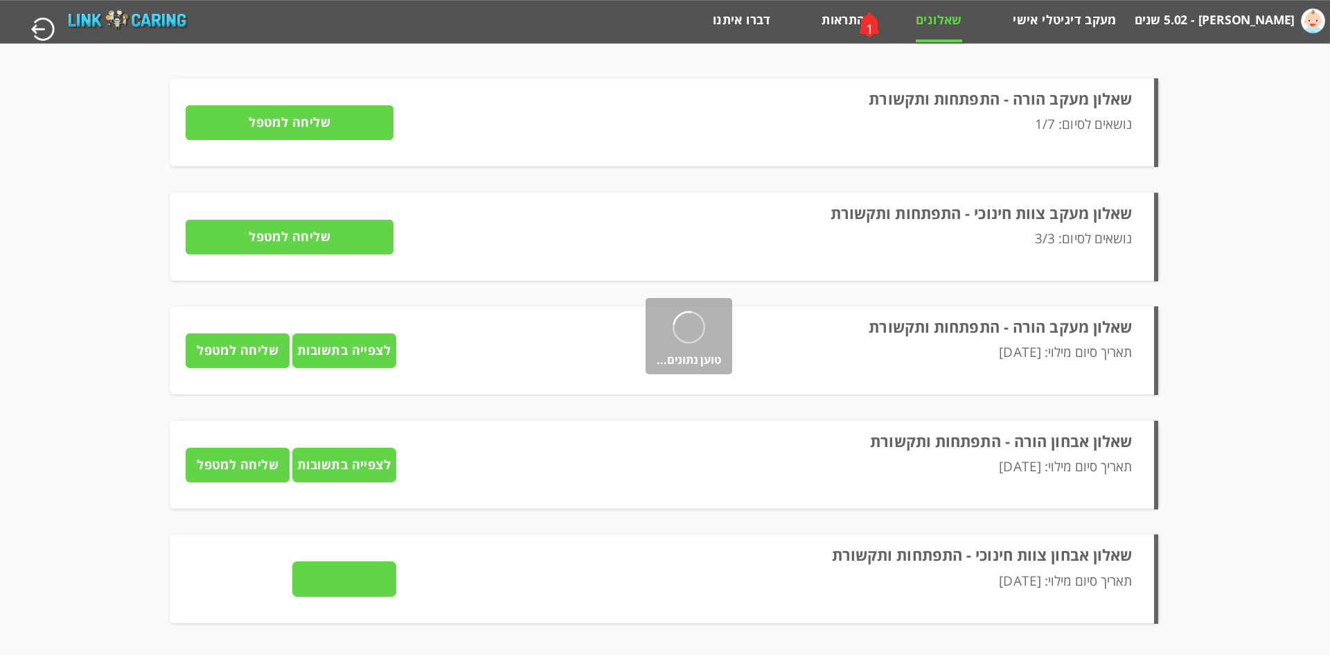
type input "לצפייה בתשובות"
